Goal: Transaction & Acquisition: Purchase product/service

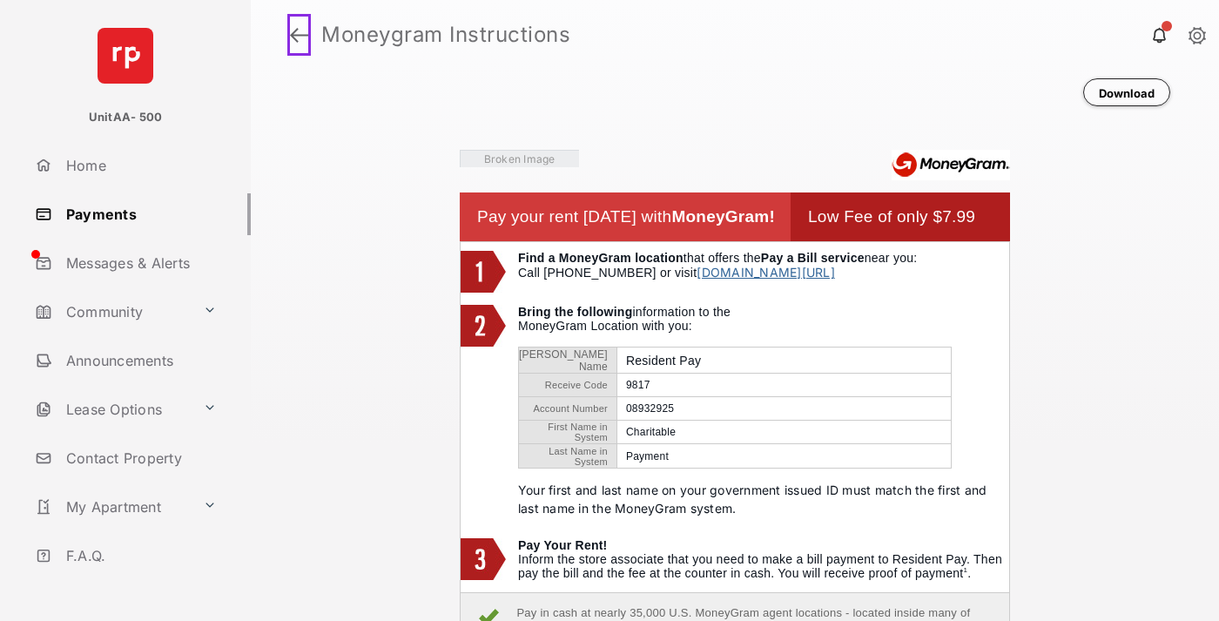
click at [296, 35] on link at bounding box center [299, 35] width 24 height 42
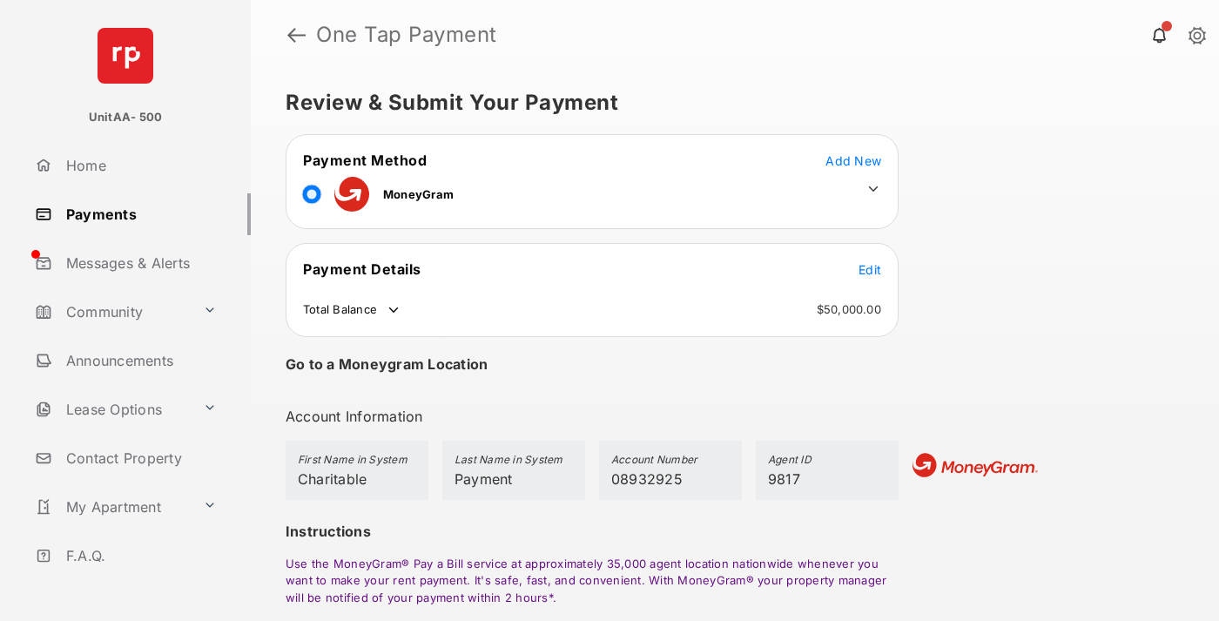
click at [870, 269] on span "Edit" at bounding box center [869, 269] width 23 height 15
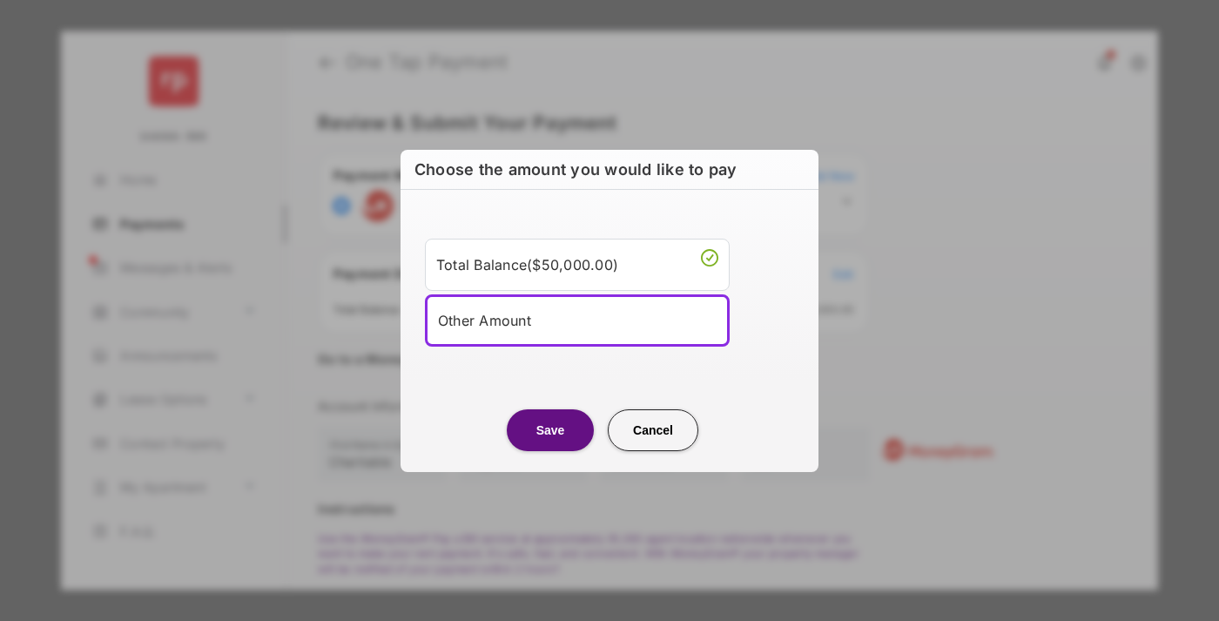
click at [577, 319] on div "Other Amount" at bounding box center [577, 320] width 279 height 26
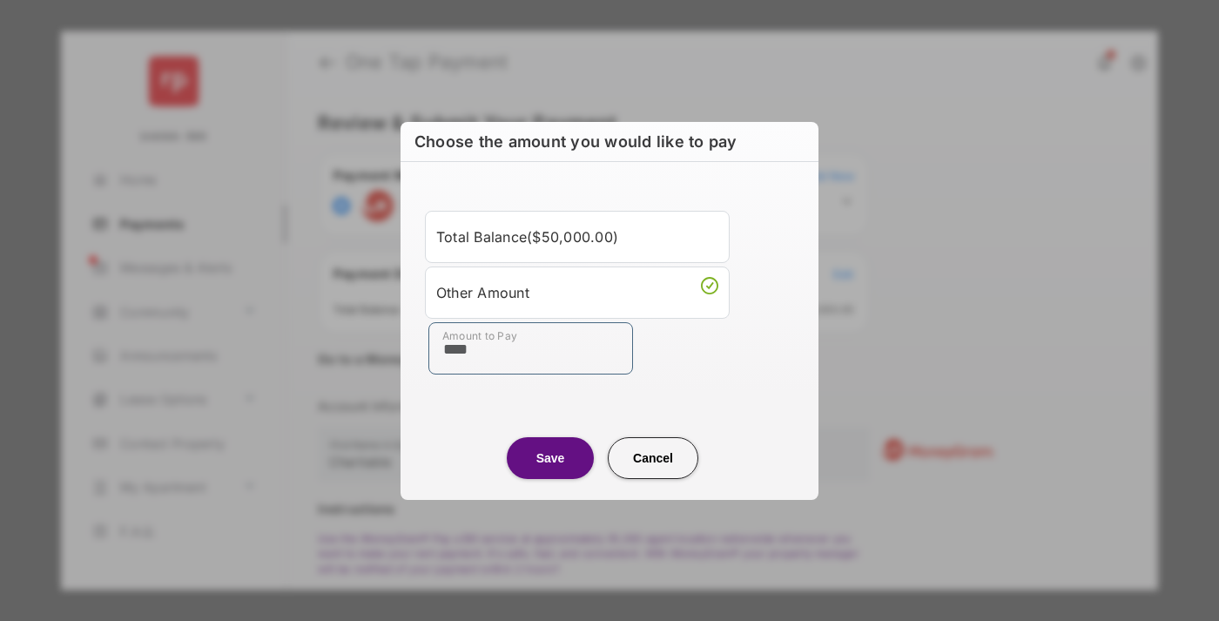
type input "****"
click at [550, 457] on button "Save" at bounding box center [550, 458] width 87 height 42
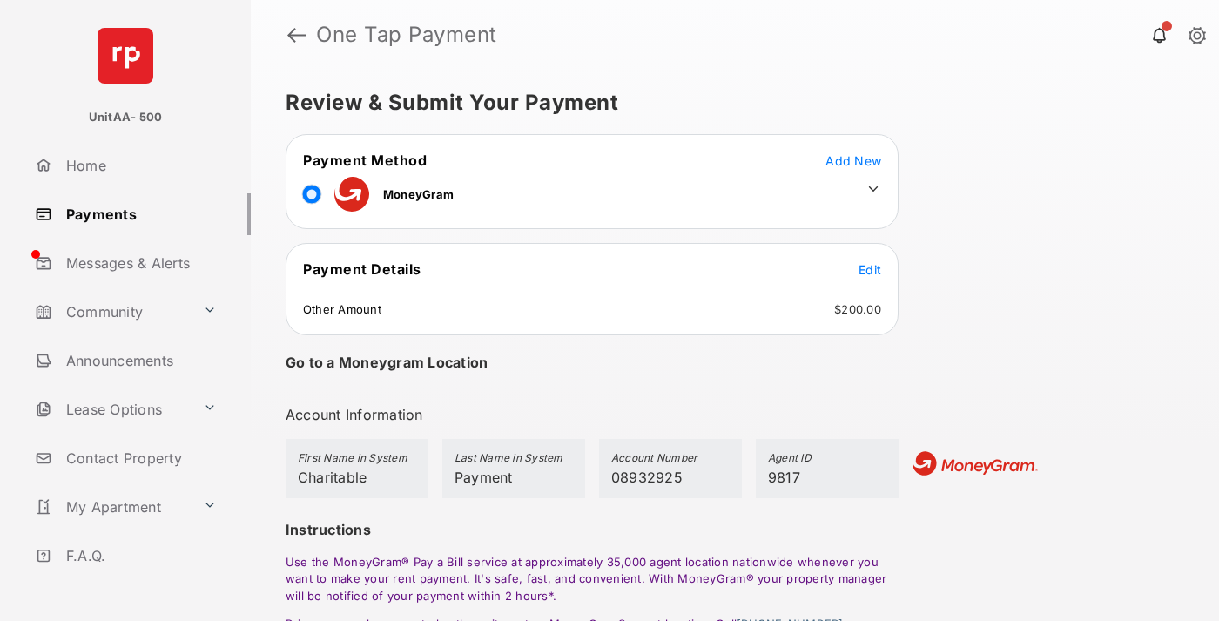
click at [873, 189] on icon at bounding box center [873, 189] width 16 height 16
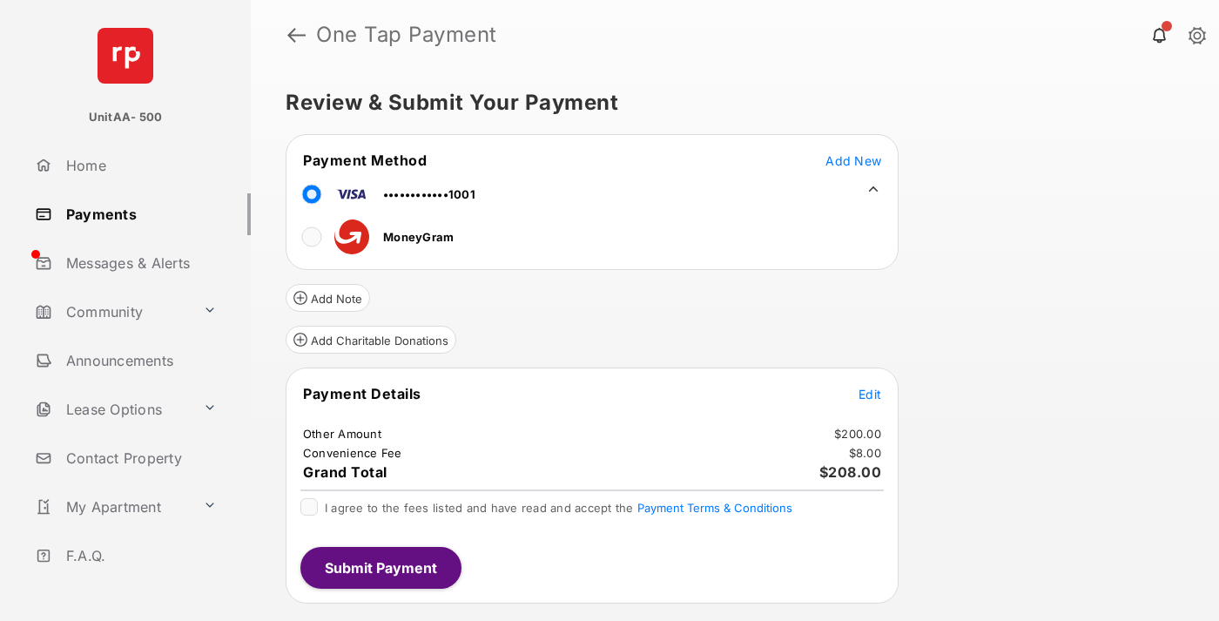
click at [370, 340] on button "Add Charitable Donations" at bounding box center [371, 340] width 171 height 28
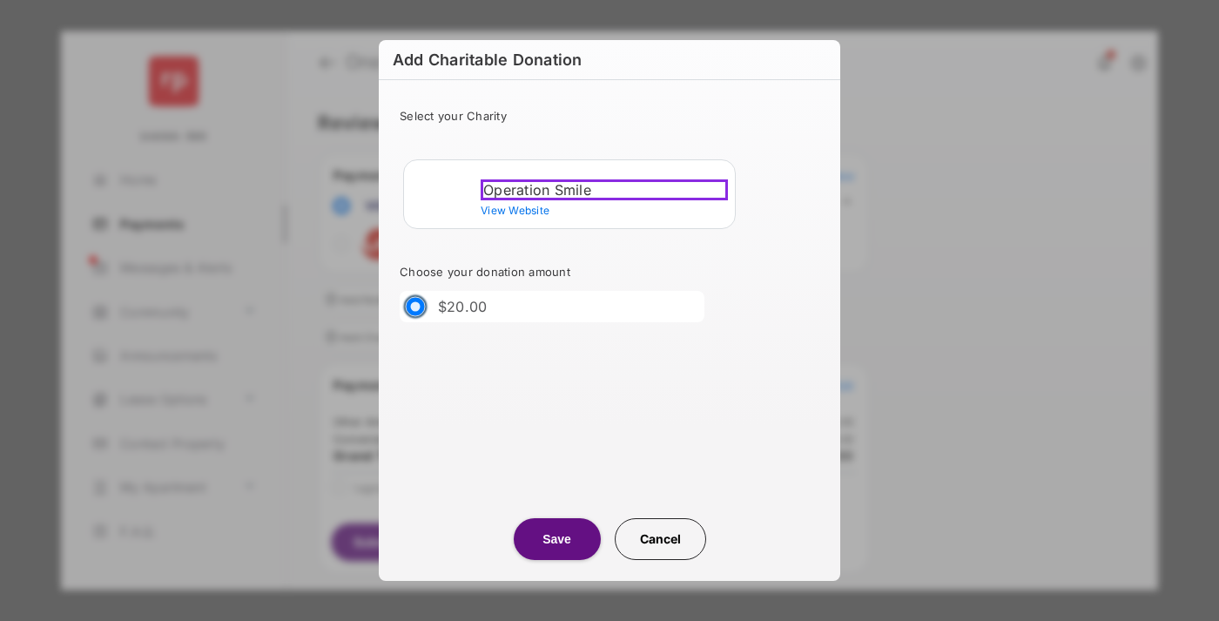
click at [604, 186] on div "Operation Smile" at bounding box center [604, 189] width 247 height 21
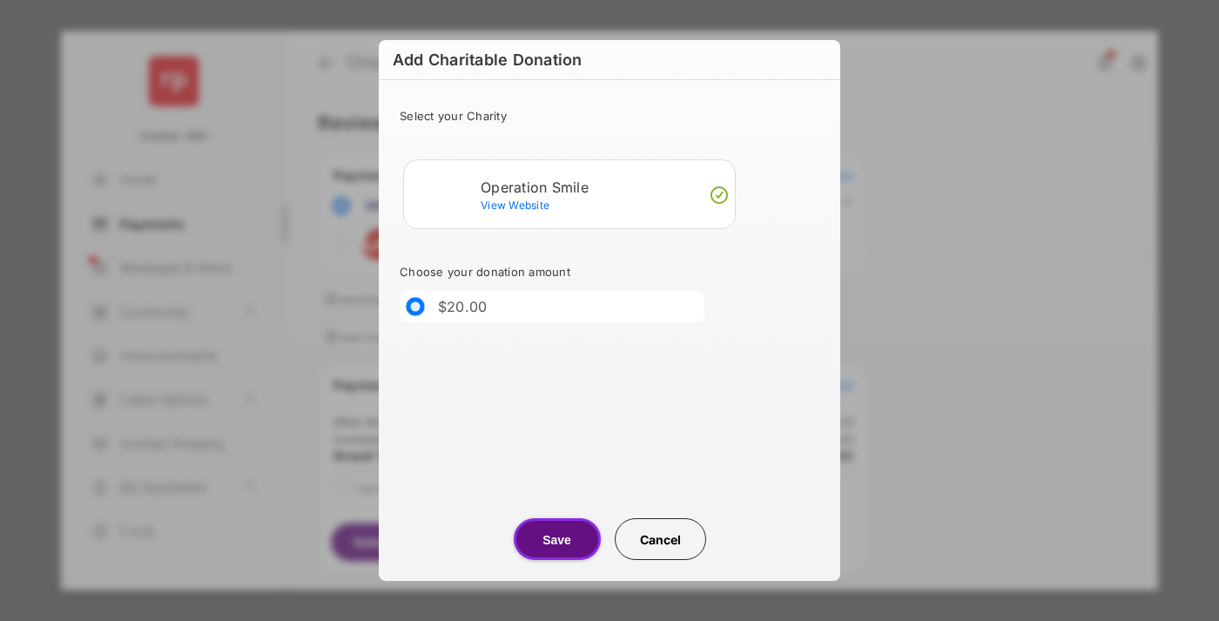
click at [556, 539] on button "Save" at bounding box center [557, 539] width 87 height 42
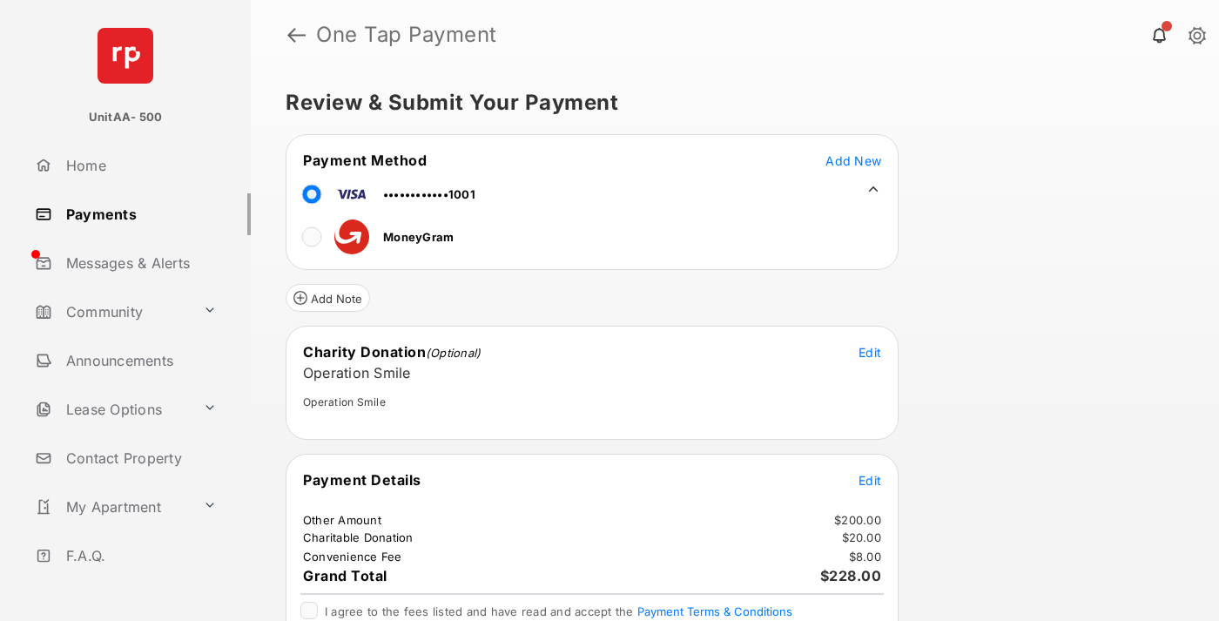
click at [870, 480] on span "Edit" at bounding box center [869, 480] width 23 height 15
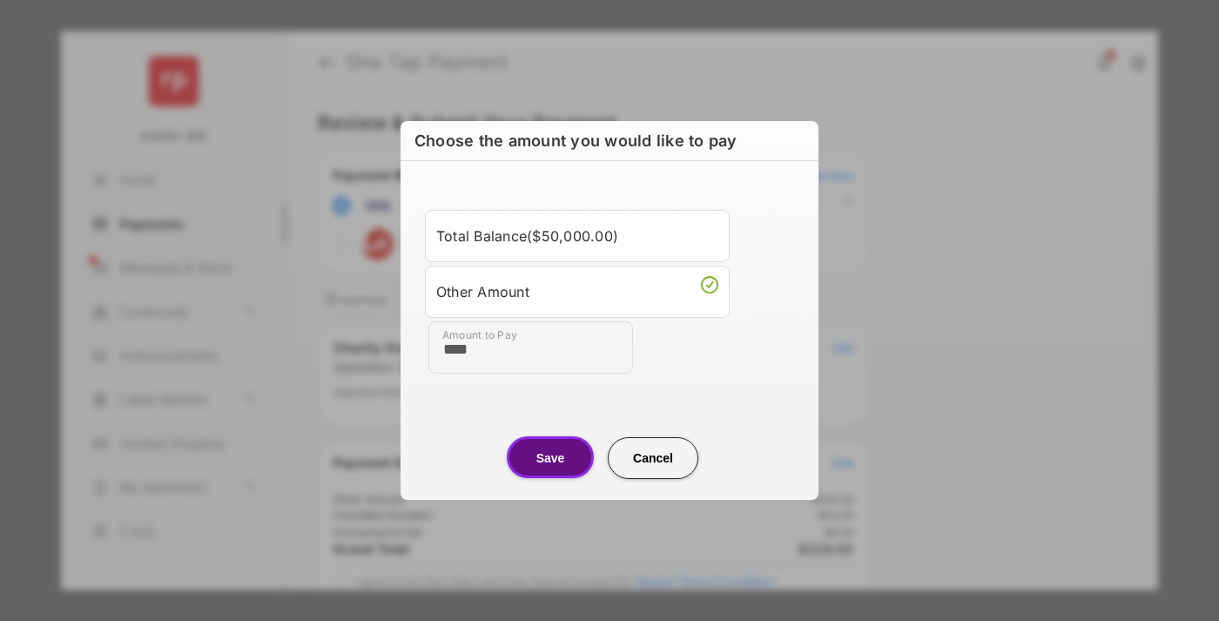
click at [550, 457] on button "Save" at bounding box center [550, 457] width 87 height 42
